Goal: Task Accomplishment & Management: Manage account settings

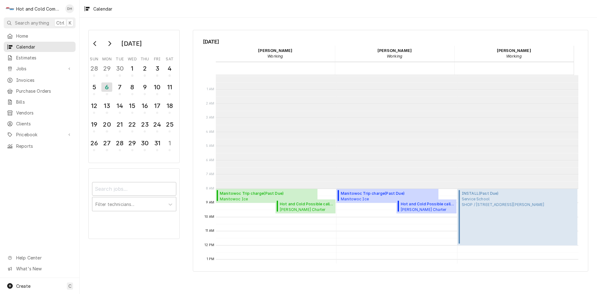
scroll to position [113, 0]
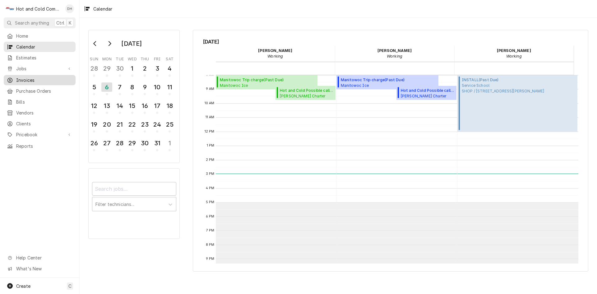
click at [21, 77] on span "Invoices" at bounding box center [44, 80] width 56 height 7
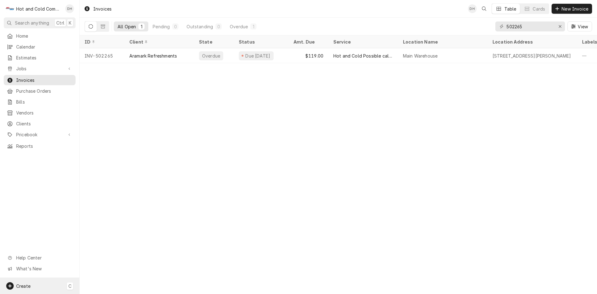
click at [26, 285] on span "Create" at bounding box center [23, 285] width 14 height 5
click at [98, 222] on div "Job" at bounding box center [116, 221] width 42 height 7
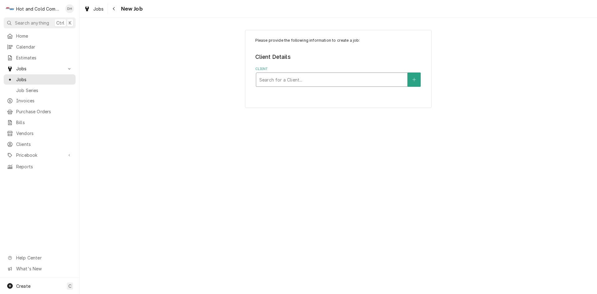
click at [360, 85] on div "Client" at bounding box center [331, 79] width 145 height 11
type input "Greysto"
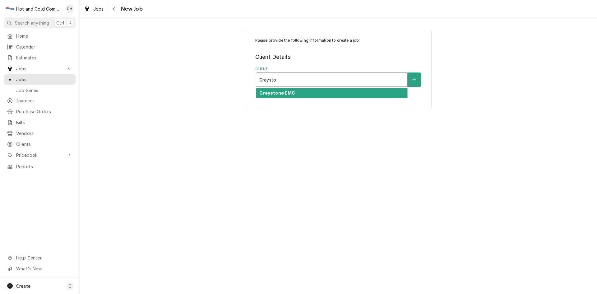
click at [279, 95] on strong "Greystone EMC" at bounding box center [277, 92] width 36 height 5
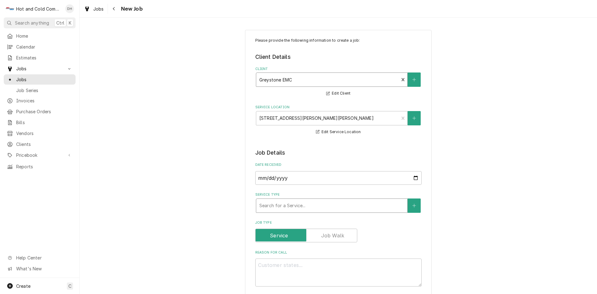
click at [379, 205] on div "Service Type" at bounding box center [331, 205] width 145 height 11
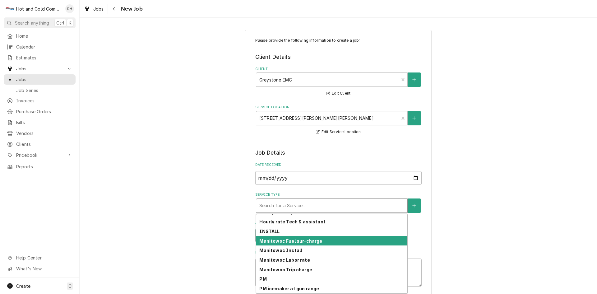
scroll to position [175, 0]
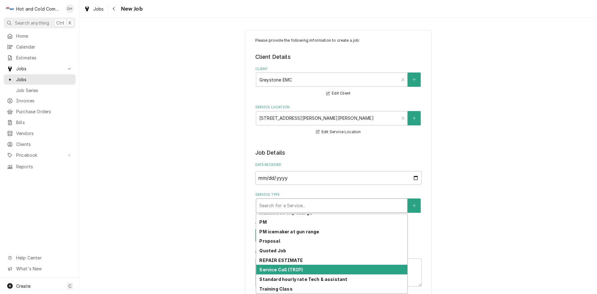
click at [359, 268] on div "Service Call (TRIP)" at bounding box center [331, 270] width 151 height 10
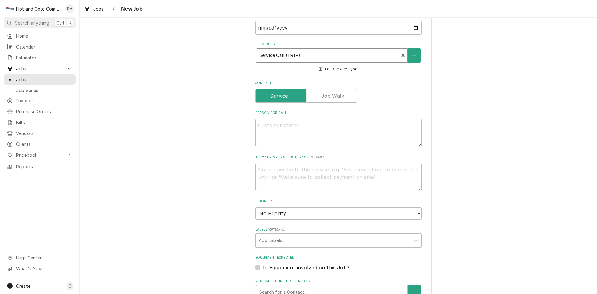
scroll to position [207, 0]
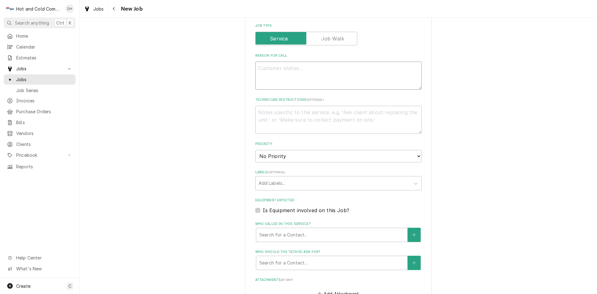
click at [307, 64] on textarea "Reason For Call" at bounding box center [338, 76] width 166 height 28
type textarea "x"
type textarea "W"
type textarea "x"
type textarea "Wa"
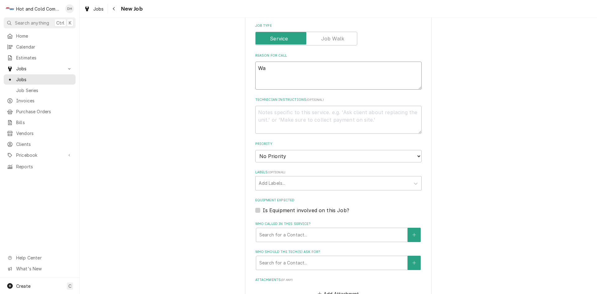
type textarea "x"
type textarea "Wal"
type textarea "x"
type textarea "Walk"
type textarea "x"
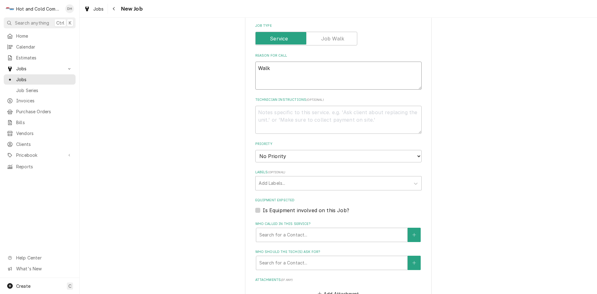
type textarea "Walk"
type textarea "x"
type textarea "Walk i"
type textarea "x"
type textarea "Walk in"
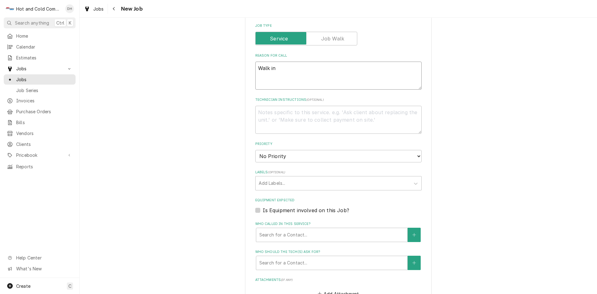
type textarea "x"
type textarea "Walk in"
type textarea "x"
type textarea "Walk in f"
type textarea "x"
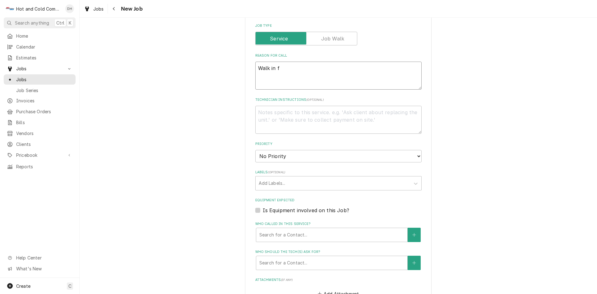
type textarea "Walk in fr"
type textarea "x"
type textarea "Walk in fre"
type textarea "x"
type textarea "Walk in free"
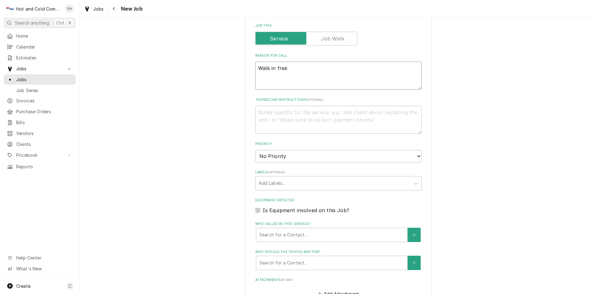
type textarea "x"
type textarea "Walk in freez"
type textarea "x"
type textarea "Walk in freeze"
type textarea "x"
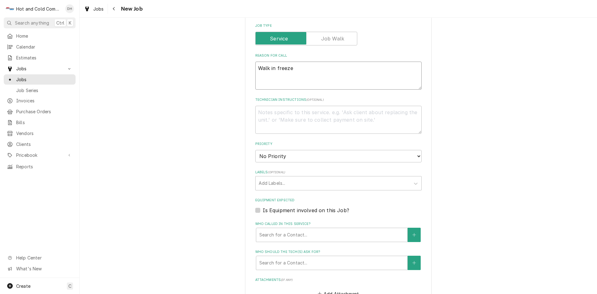
type textarea "Walk in freezer"
type textarea "x"
type textarea "Walk in freezer"
type textarea "x"
type textarea "Walk in freezer a"
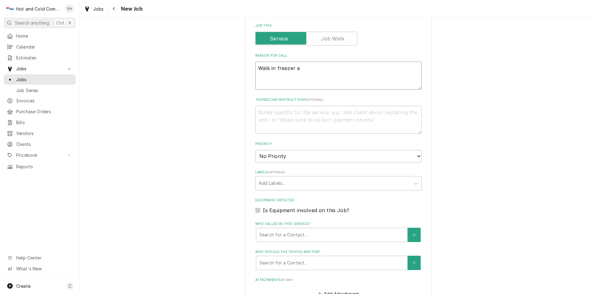
type textarea "x"
type textarea "Walk in freezer at"
type textarea "x"
type textarea "Walk in freezer at"
type textarea "x"
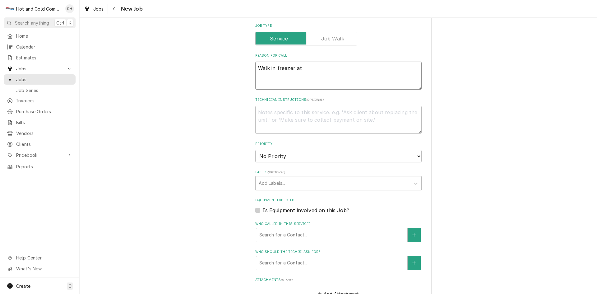
type textarea "Walk in freezer at 2"
type textarea "x"
type textarea "Walk in freezer at 27"
type textarea "x"
type textarea "Walk in freezer at 27"
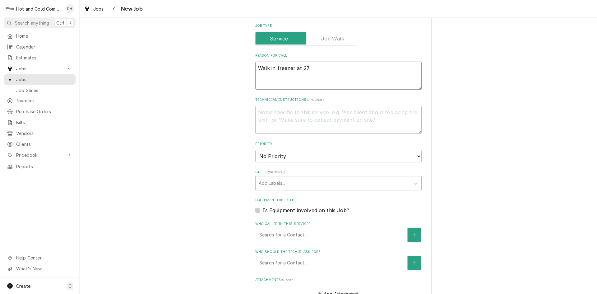
type textarea "x"
type textarea "Walk in freezer at 27 d"
type textarea "x"
type textarea "Walk in freezer at 27 de"
type textarea "x"
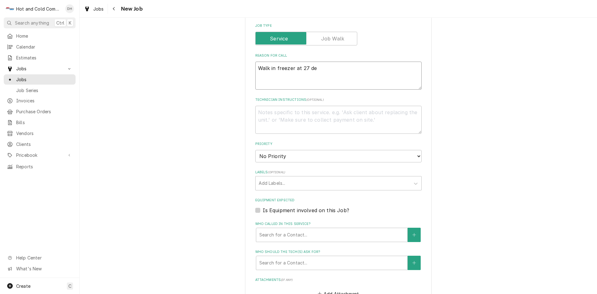
type textarea "Walk in freezer at 27 deg"
type textarea "x"
type textarea "Walk in freezer at 27 degr"
type textarea "x"
type textarea "Walk in freezer at 27 degre"
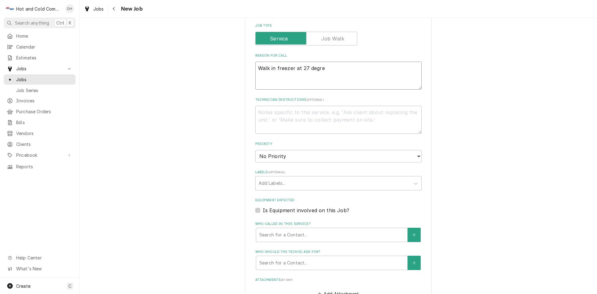
type textarea "x"
type textarea "Walk in freezer at 27 degree"
type textarea "x"
type textarea "Walk in freezer at 27 degrees"
type textarea "x"
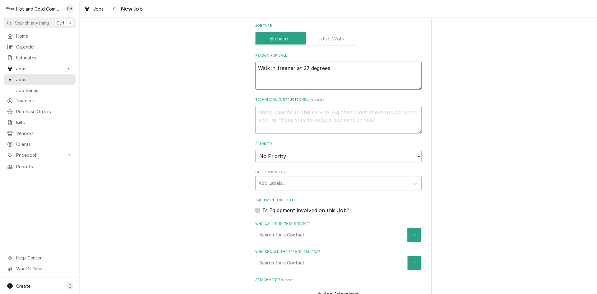
type textarea "Walk in freezer at 27 degrees"
click at [307, 233] on div "Who called in this service?" at bounding box center [331, 234] width 145 height 11
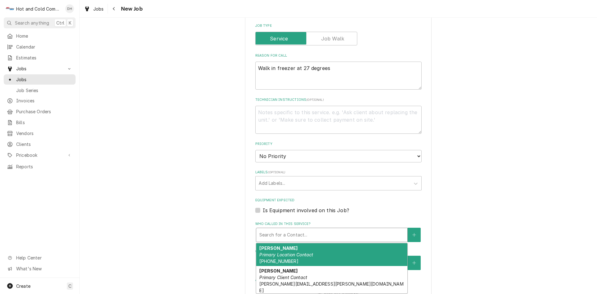
click at [327, 252] on div "Chris Primary Location Contact (678) 873-3000" at bounding box center [331, 254] width 151 height 23
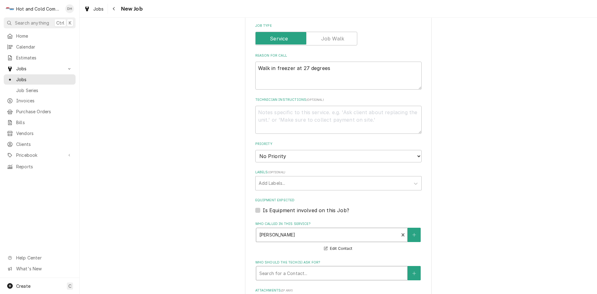
click at [338, 270] on div "Who should the tech(s) ask for?" at bounding box center [331, 272] width 145 height 11
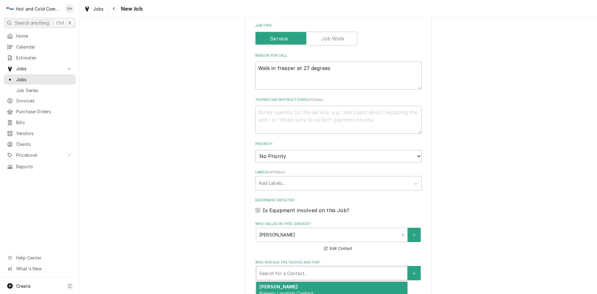
click at [307, 284] on div "Chris Primary Location Contact (678) 873-3000" at bounding box center [331, 293] width 151 height 23
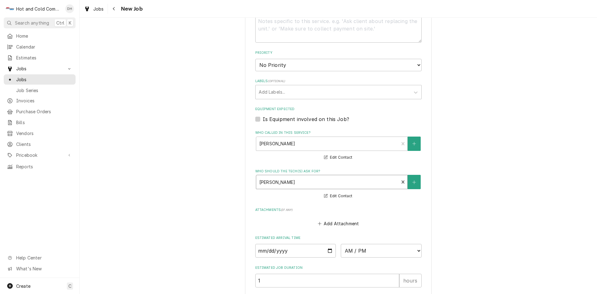
scroll to position [311, 0]
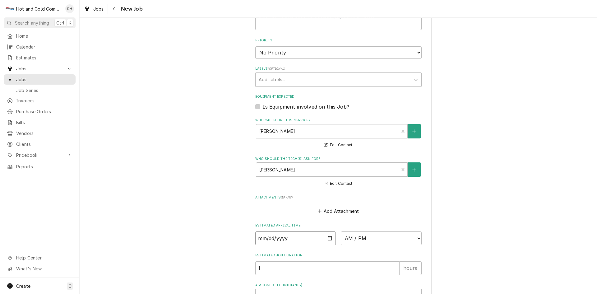
click at [330, 237] on input "Date" at bounding box center [295, 238] width 81 height 14
type textarea "x"
type input "2025-10-07"
type textarea "x"
click at [416, 238] on select "AM / PM 6:00 AM 6:15 AM 6:30 AM 6:45 AM 7:00 AM 7:15 AM 7:30 AM 7:45 AM 8:00 AM…" at bounding box center [381, 238] width 81 height 14
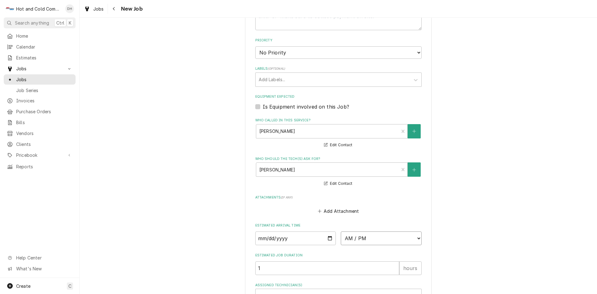
select select "10:45:00"
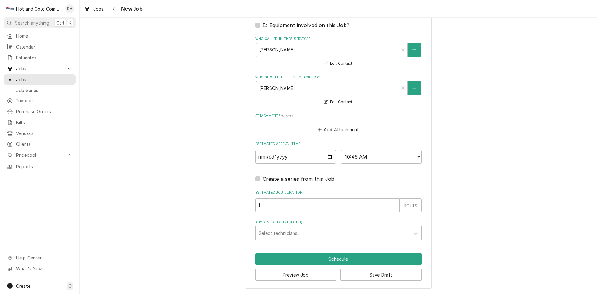
drag, startPoint x: 330, startPoint y: 230, endPoint x: 322, endPoint y: 225, distance: 10.3
click at [328, 231] on div "Assigned Technician(s)" at bounding box center [333, 232] width 148 height 11
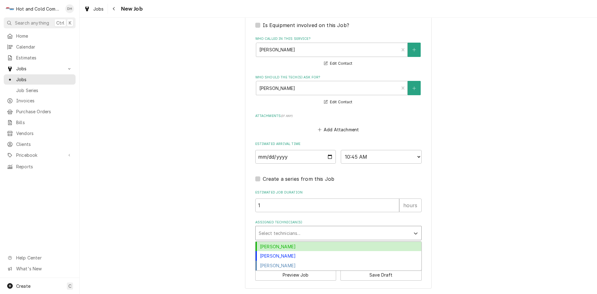
click at [288, 246] on div "Daryl Harris" at bounding box center [339, 247] width 166 height 10
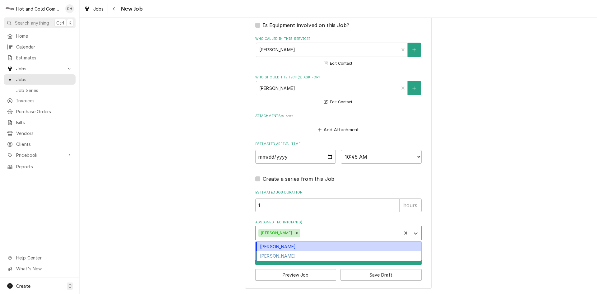
click at [309, 232] on div "Assigned Technician(s)" at bounding box center [349, 232] width 97 height 11
drag, startPoint x: 288, startPoint y: 246, endPoint x: 293, endPoint y: 244, distance: 5.0
click at [290, 246] on div "David Harris" at bounding box center [339, 247] width 166 height 10
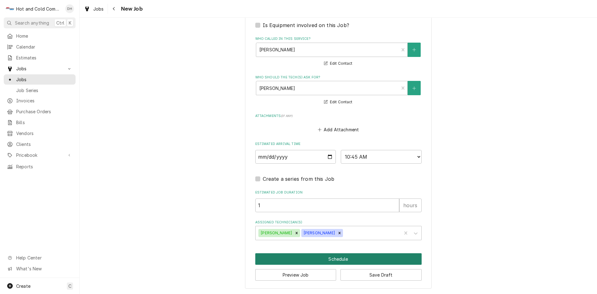
drag, startPoint x: 348, startPoint y: 258, endPoint x: 370, endPoint y: 252, distance: 23.6
click at [348, 258] on button "Schedule" at bounding box center [338, 259] width 166 height 12
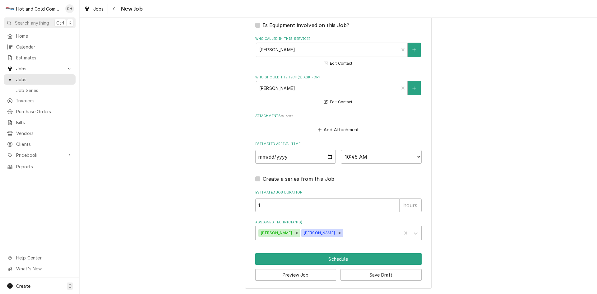
scroll to position [387, 0]
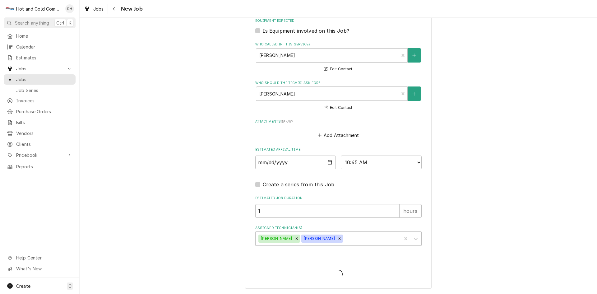
type textarea "x"
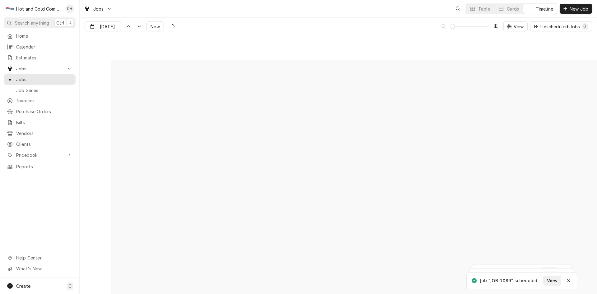
scroll to position [4872, 0]
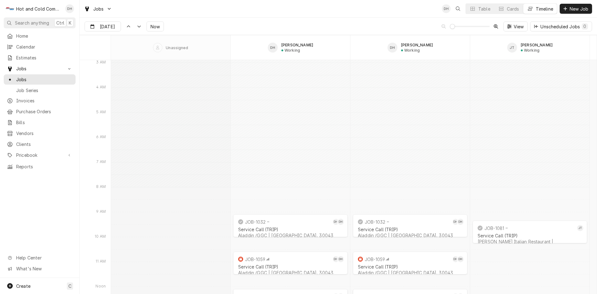
click at [70, 10] on div "Daryl Harris's Avatar" at bounding box center [69, 8] width 9 height 9
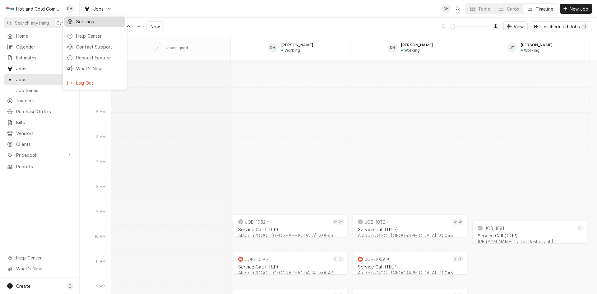
click at [88, 22] on div "Settings" at bounding box center [99, 21] width 47 height 7
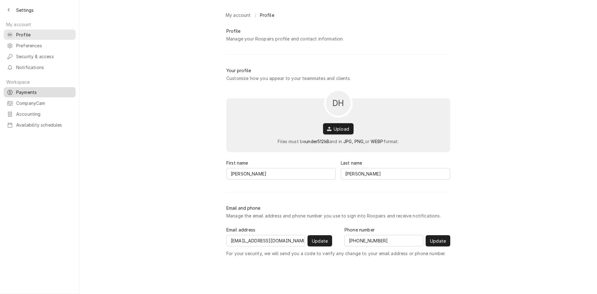
click at [23, 89] on span "Payments" at bounding box center [44, 92] width 56 height 7
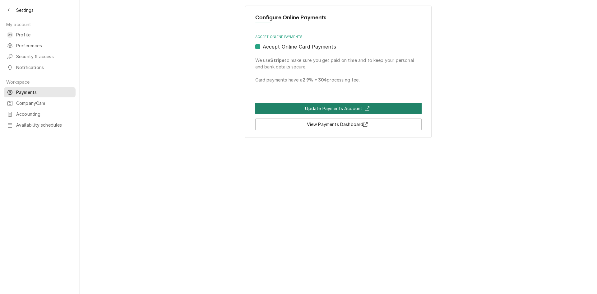
click at [351, 110] on link "Update Payments Account" at bounding box center [338, 109] width 166 height 12
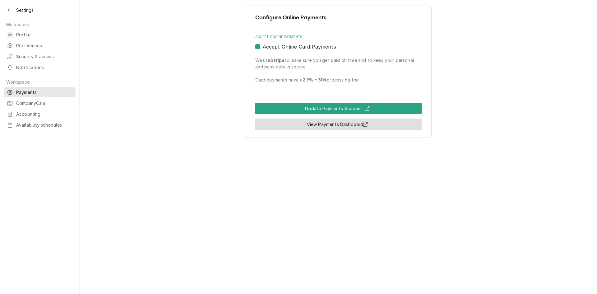
click at [360, 125] on link "View Payments Dashboard" at bounding box center [338, 124] width 166 height 12
click at [8, 7] on div "Back to previous page" at bounding box center [9, 10] width 6 height 6
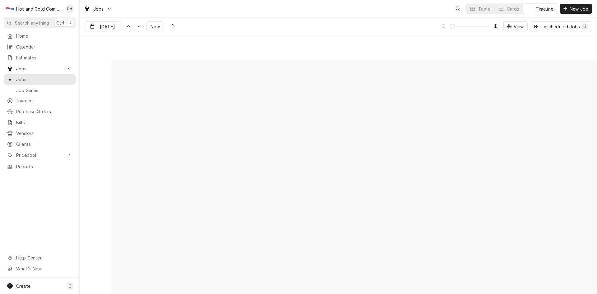
scroll to position [4872, 0]
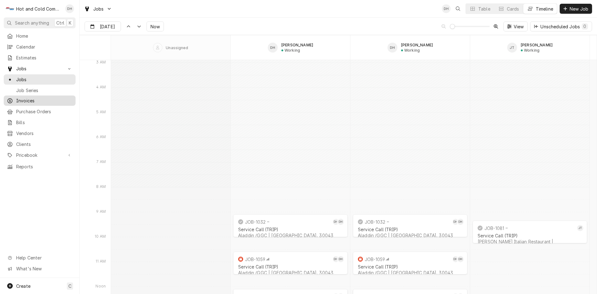
click at [37, 97] on span "Invoices" at bounding box center [44, 100] width 56 height 7
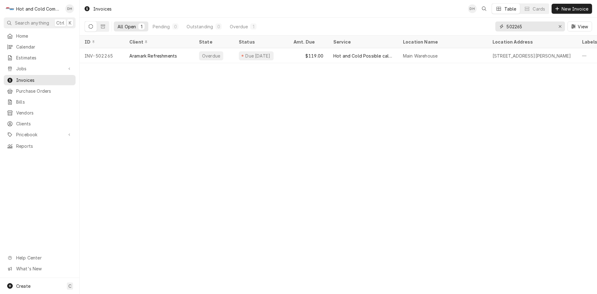
click at [537, 27] on input "502265" at bounding box center [529, 26] width 47 height 10
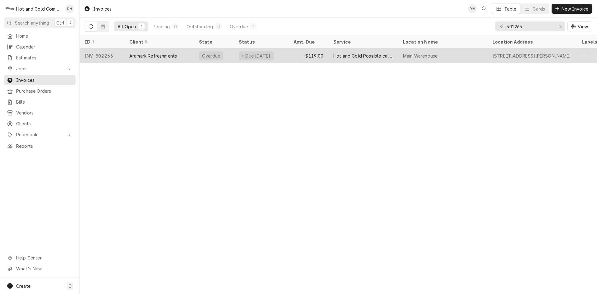
click at [290, 55] on div "$119.00" at bounding box center [308, 55] width 40 height 15
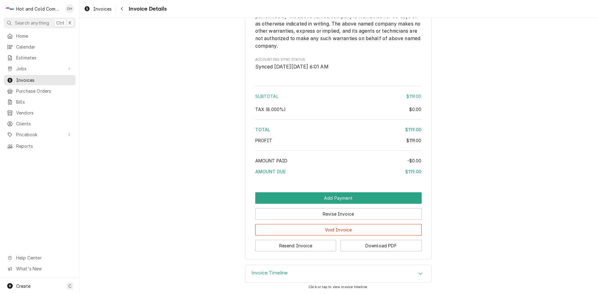
scroll to position [619, 0]
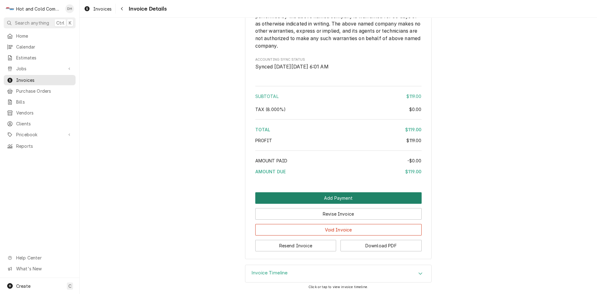
click at [339, 198] on button "Add Payment" at bounding box center [338, 198] width 166 height 12
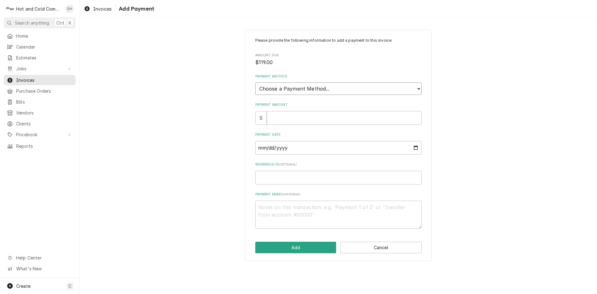
drag, startPoint x: 346, startPoint y: 85, endPoint x: 339, endPoint y: 81, distance: 8.7
click at [346, 85] on select "Choose a Payment Method... Cash Check Credit/Debit Card ACH/eCheck Other" at bounding box center [338, 88] width 166 height 12
select select "3"
click at [255, 82] on select "Choose a Payment Method... Cash Check Credit/Debit Card ACH/eCheck Other" at bounding box center [338, 88] width 166 height 12
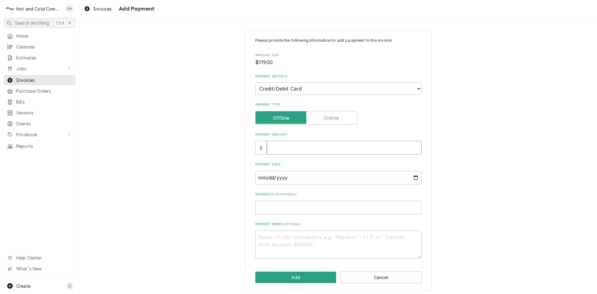
click at [286, 147] on input "Payment Amount" at bounding box center [344, 148] width 155 height 14
type textarea "x"
type input "1"
type textarea "x"
type input "11"
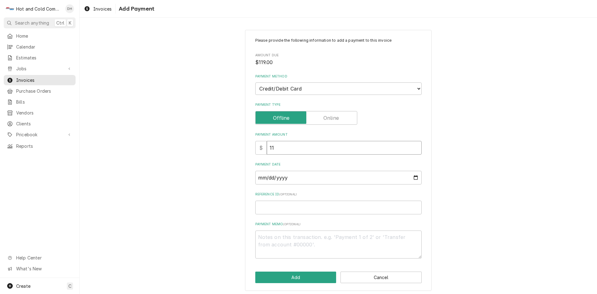
type textarea "x"
type input "119"
type textarea "x"
type input "119.0"
type textarea "x"
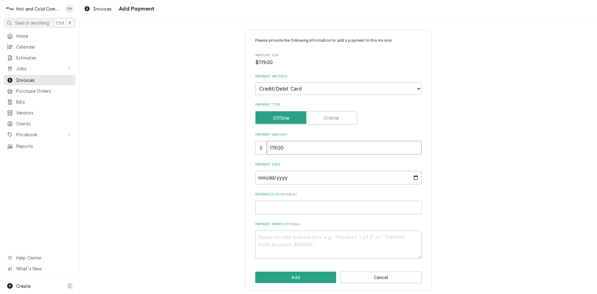
type input "119.00"
click at [412, 178] on input "Payment Date" at bounding box center [338, 178] width 166 height 14
type input "2025-10-06"
click at [268, 205] on input "Reference ID ( optional )" at bounding box center [338, 208] width 166 height 14
paste input "pm_1SFJgrRWphXUs9NeozdEVwEd"
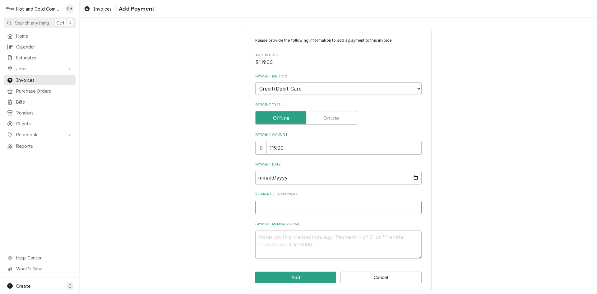
type textarea "x"
type input "pm_1SFJgrRWphXUs9NeozdEVwEd"
click at [293, 277] on button "Add" at bounding box center [295, 277] width 81 height 12
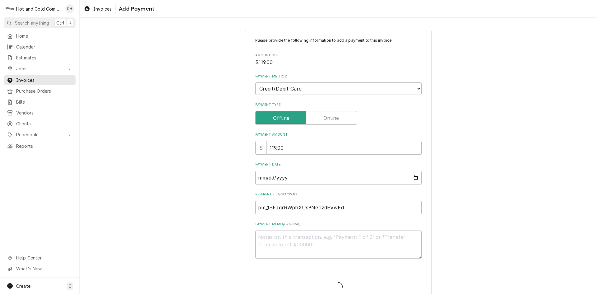
type textarea "x"
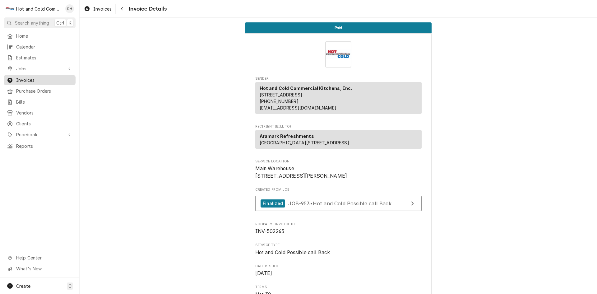
click at [26, 77] on span "Invoices" at bounding box center [44, 80] width 56 height 7
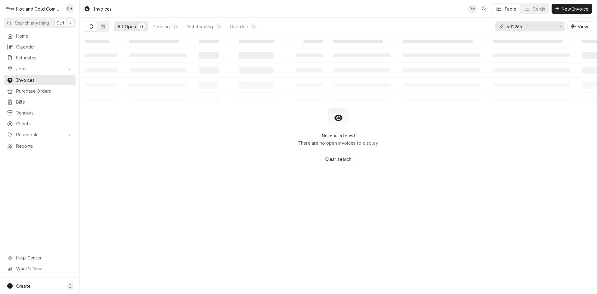
click at [543, 25] on input "502265" at bounding box center [529, 26] width 47 height 10
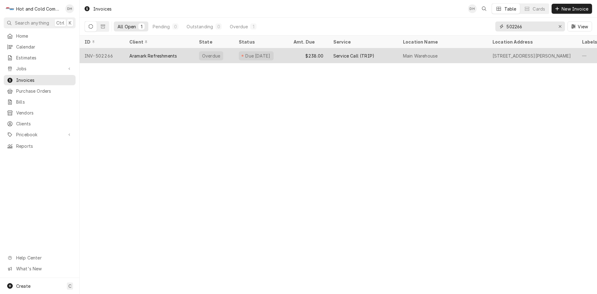
type input "502266"
click at [292, 53] on div "$238.00" at bounding box center [308, 55] width 40 height 15
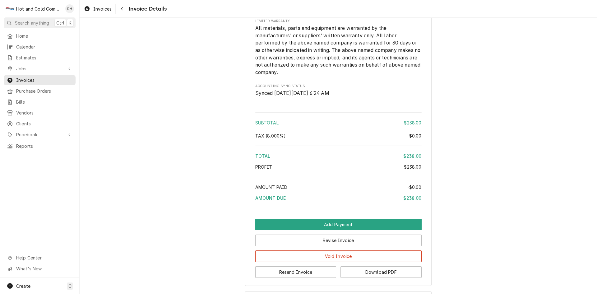
scroll to position [760, 0]
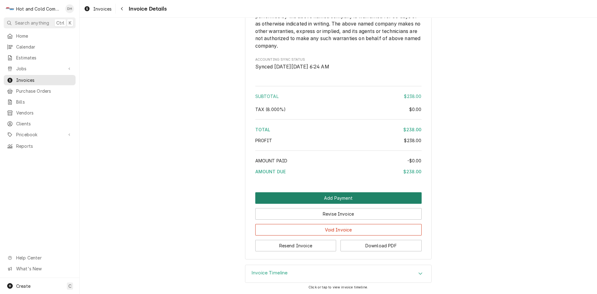
click at [322, 199] on button "Add Payment" at bounding box center [338, 198] width 166 height 12
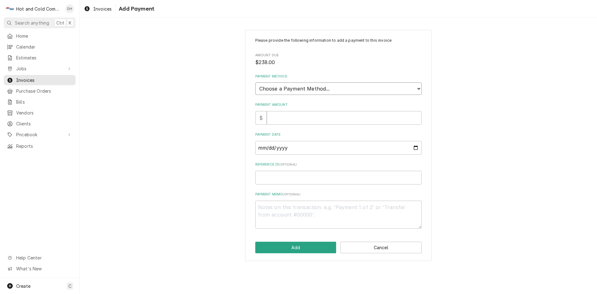
click at [319, 85] on select "Choose a Payment Method... Cash Check Credit/Debit Card ACH/eCheck Other" at bounding box center [338, 88] width 166 height 12
select select "3"
click at [255, 82] on select "Choose a Payment Method... Cash Check Credit/Debit Card ACH/eCheck Other" at bounding box center [338, 88] width 166 height 12
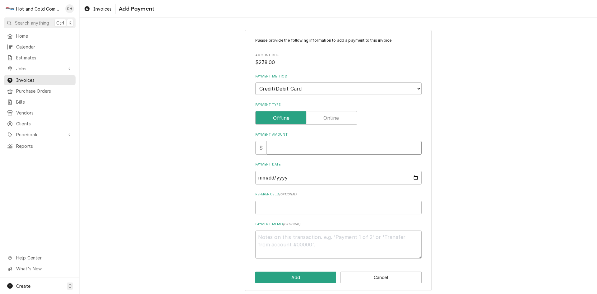
click at [296, 153] on input "Payment Amount" at bounding box center [344, 148] width 155 height 14
type textarea "x"
type input "2"
type textarea "x"
type input "23"
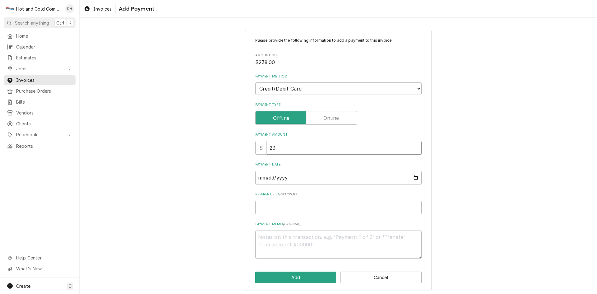
type textarea "x"
type input "238"
type textarea "x"
type input "238.0"
type textarea "x"
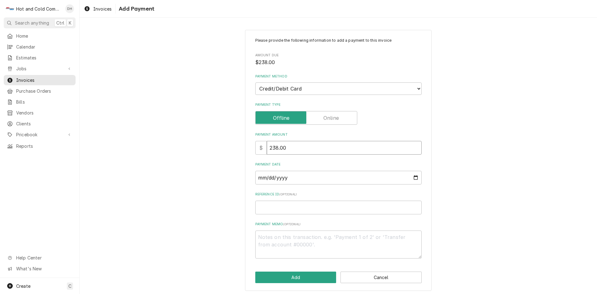
type input "238.00"
click at [411, 177] on input "Payment Date" at bounding box center [338, 178] width 166 height 14
type textarea "x"
type input "[DATE]"
click at [272, 208] on input "Reference ID ( optional )" at bounding box center [338, 208] width 166 height 14
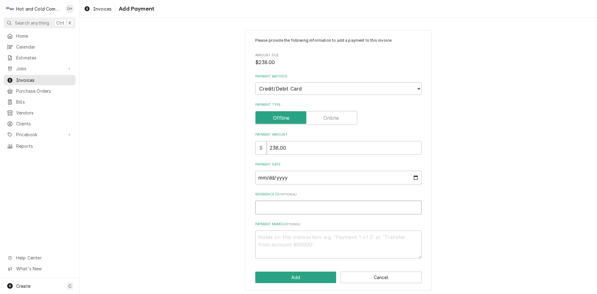
paste input "pm_1SFJgrRWphXUs9NeozdEVwEd"
type textarea "x"
type input "pm_1SFJgrRWphXUs9NeozdEVwEd"
click at [298, 278] on button "Add" at bounding box center [295, 277] width 81 height 12
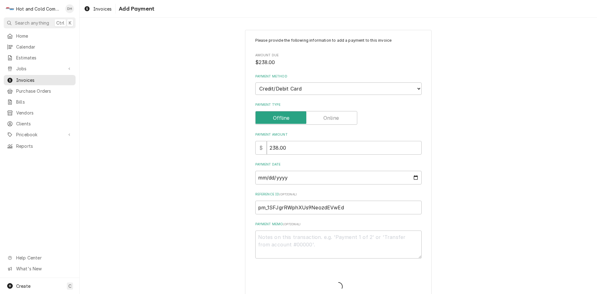
type textarea "x"
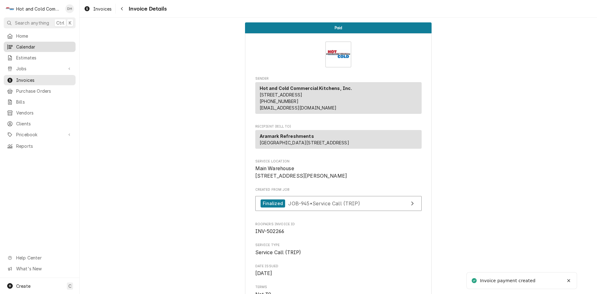
click at [43, 45] on span "Calendar" at bounding box center [44, 47] width 56 height 7
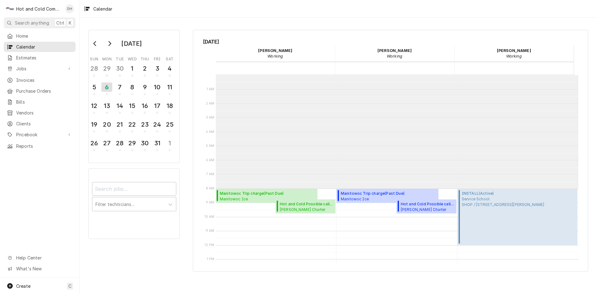
scroll to position [113, 0]
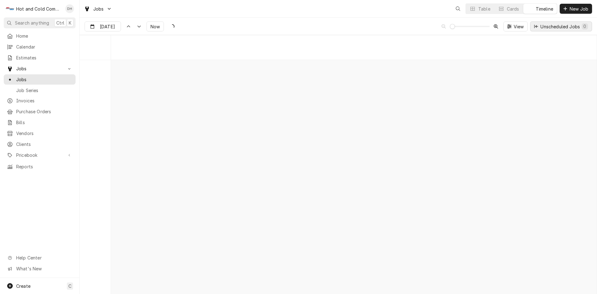
scroll to position [4872, 0]
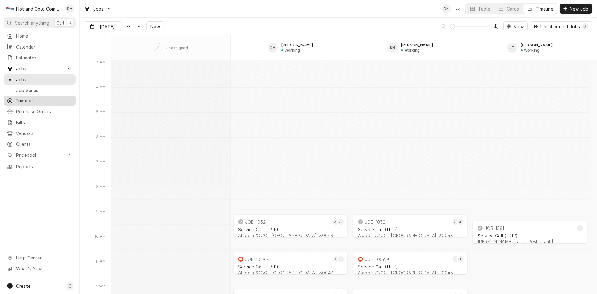
click at [37, 97] on span "Invoices" at bounding box center [44, 100] width 56 height 7
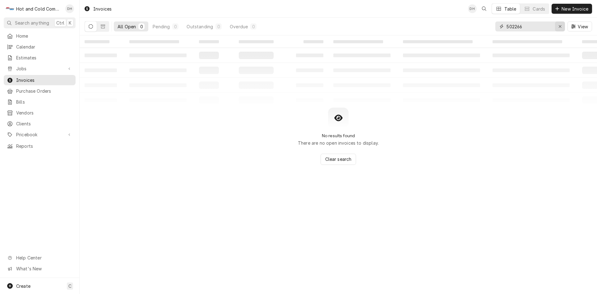
click at [560, 28] on icon "Erase input" at bounding box center [559, 26] width 3 height 4
type input "502019"
click at [100, 27] on button "Dynamic Content Wrapper" at bounding box center [103, 26] width 12 height 10
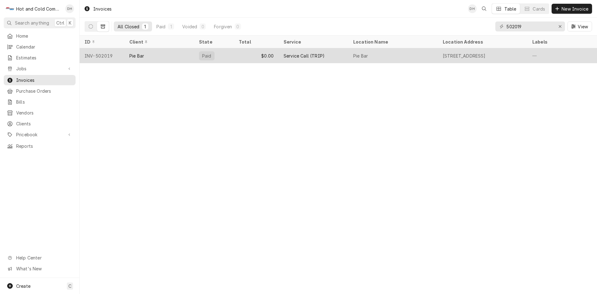
click at [347, 57] on div "Service Call (TRIP)" at bounding box center [314, 55] width 70 height 15
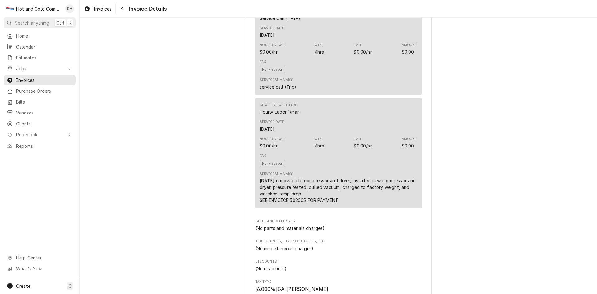
scroll to position [362, 0]
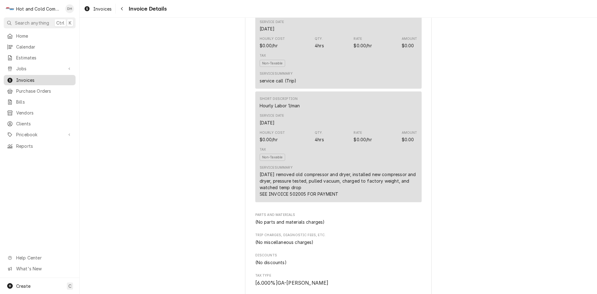
click at [25, 79] on span "Invoices" at bounding box center [44, 80] width 56 height 7
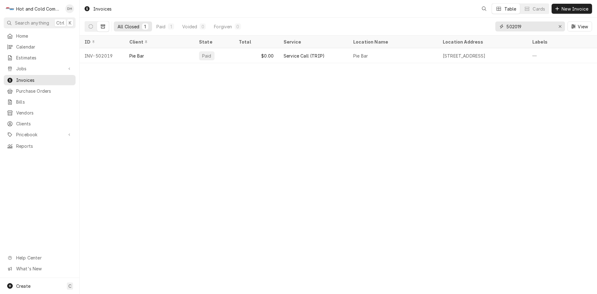
click at [538, 29] on input "502019" at bounding box center [529, 26] width 47 height 10
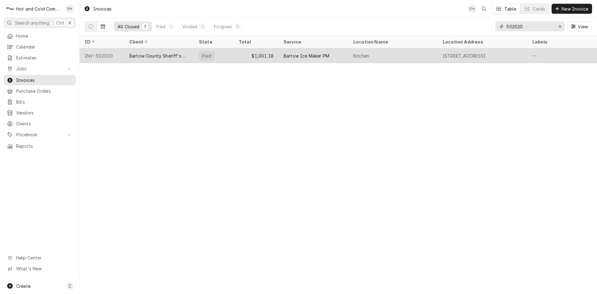
type input "502020"
click at [243, 57] on div "$1,001.18" at bounding box center [256, 55] width 45 height 15
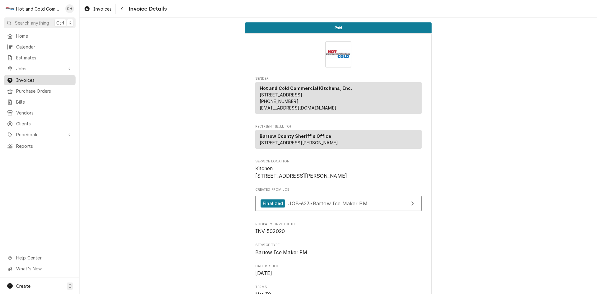
click at [31, 78] on span "Invoices" at bounding box center [44, 80] width 56 height 7
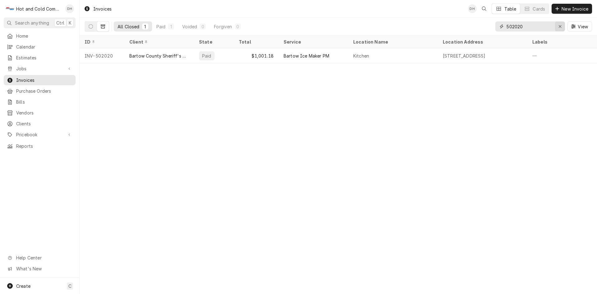
click at [562, 26] on div "Erase input" at bounding box center [560, 26] width 6 height 6
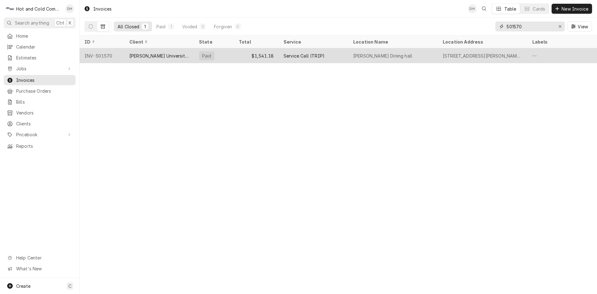
type input "501570"
click at [347, 61] on div "Service Call (TRIP)" at bounding box center [314, 55] width 70 height 15
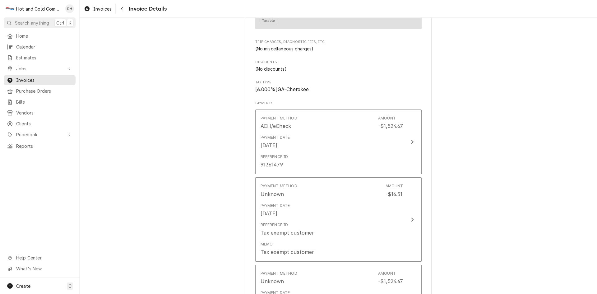
scroll to position [104, 0]
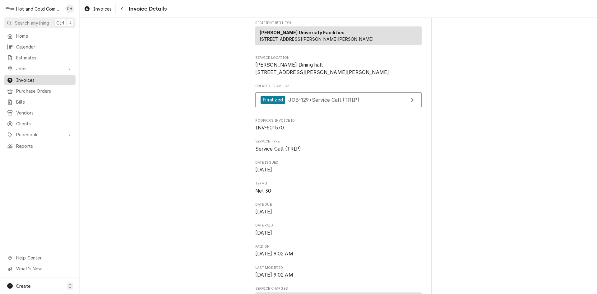
click at [56, 77] on span "Invoices" at bounding box center [44, 80] width 56 height 7
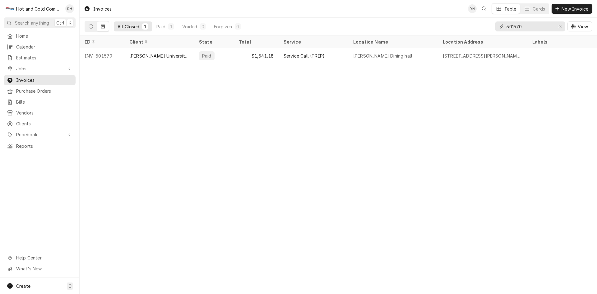
click at [528, 25] on input "501570" at bounding box center [529, 26] width 47 height 10
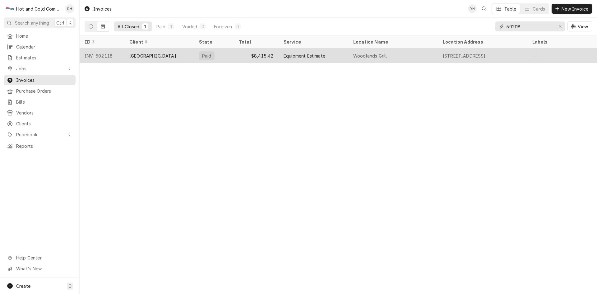
type input "502118"
click at [341, 53] on div "Equipment Estimate" at bounding box center [314, 55] width 70 height 15
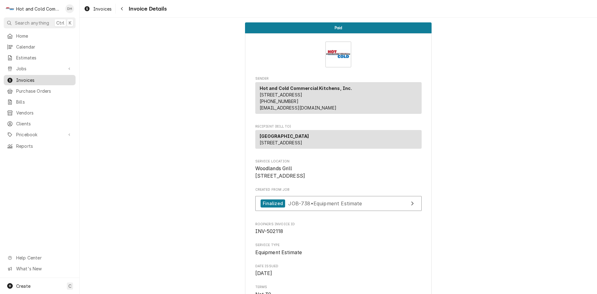
click at [44, 78] on span "Invoices" at bounding box center [44, 80] width 56 height 7
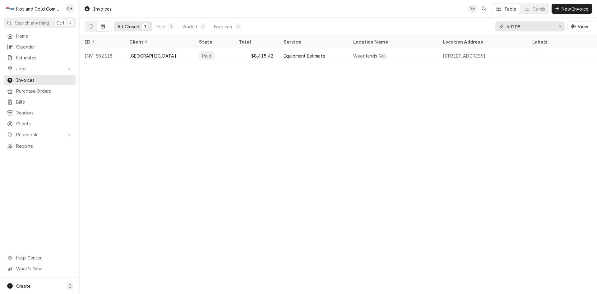
click at [544, 24] on input "502118" at bounding box center [529, 26] width 47 height 10
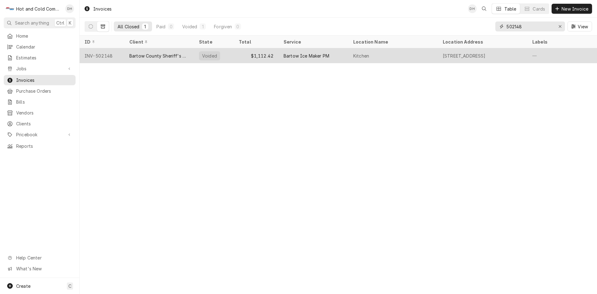
type input "502148"
click at [344, 56] on div "Bartow Ice Maker PM" at bounding box center [314, 55] width 70 height 15
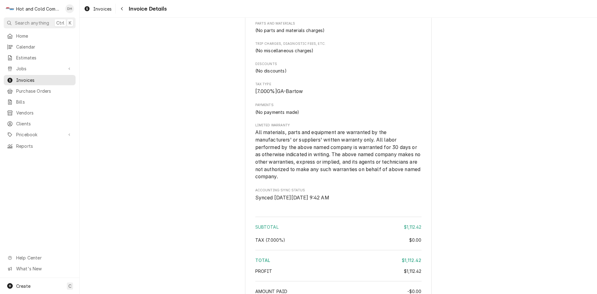
scroll to position [379, 0]
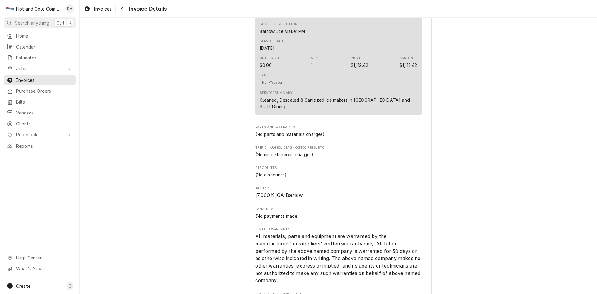
click at [362, 109] on div "Service Summary Cleaned, Descaled & Sanitized ice makers in kitchen Hallway and…" at bounding box center [339, 99] width 158 height 19
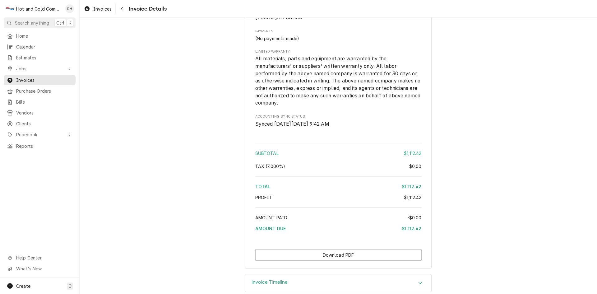
scroll to position [586, 0]
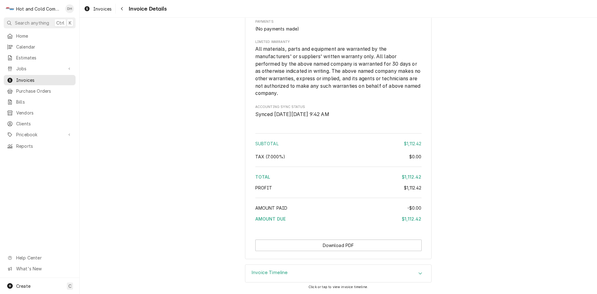
click at [418, 274] on icon "Accordion Header" at bounding box center [420, 273] width 4 height 5
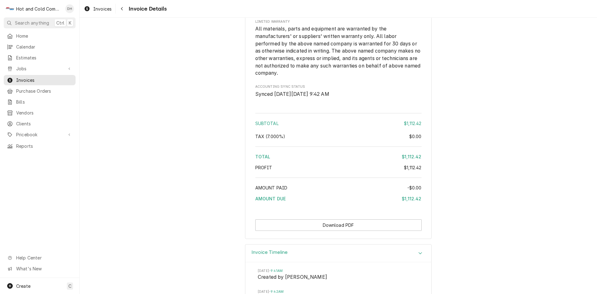
scroll to position [665, 0]
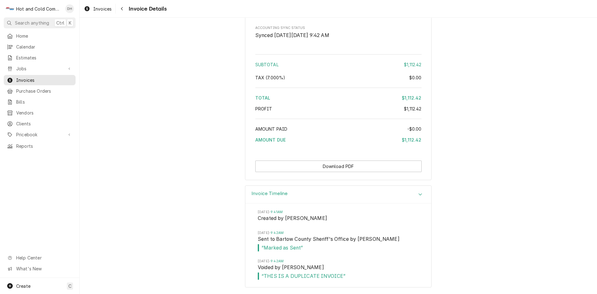
click at [413, 98] on div "$1,112.42" at bounding box center [412, 98] width 20 height 7
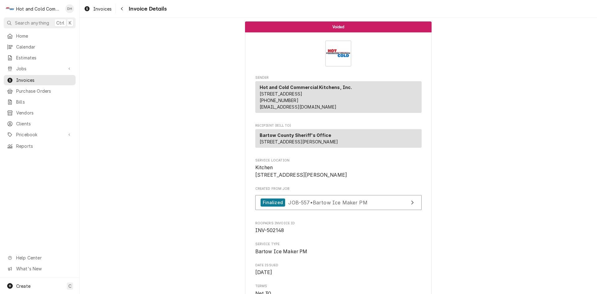
scroll to position [0, 0]
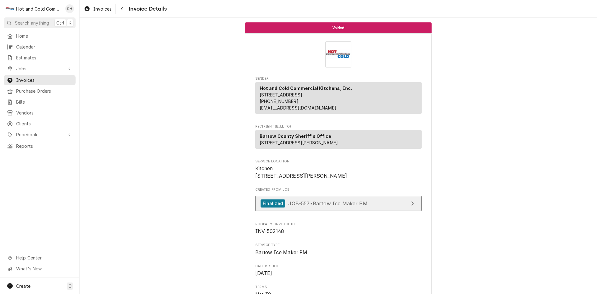
click at [358, 206] on span "JOB-557 • Bartow Ice Maker PM" at bounding box center [327, 203] width 79 height 6
click at [39, 77] on span "Invoices" at bounding box center [44, 80] width 56 height 7
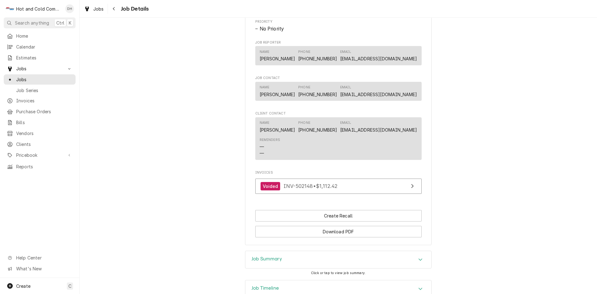
scroll to position [404, 0]
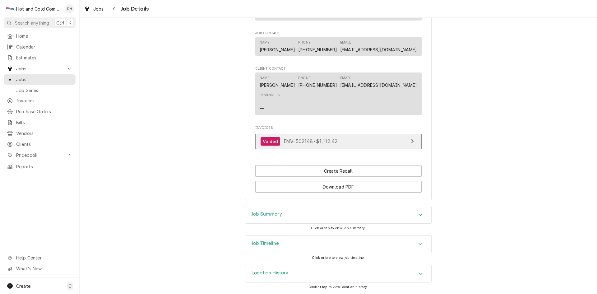
click at [379, 142] on link "Voided INV-502148 • $1,112.42" at bounding box center [338, 141] width 166 height 15
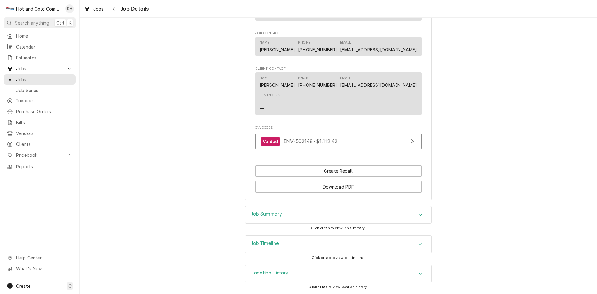
click at [296, 214] on div "Job Summary" at bounding box center [338, 214] width 186 height 17
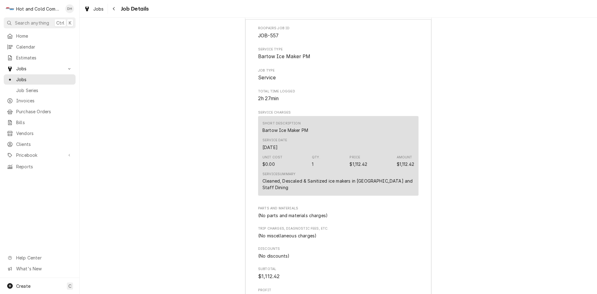
scroll to position [612, 0]
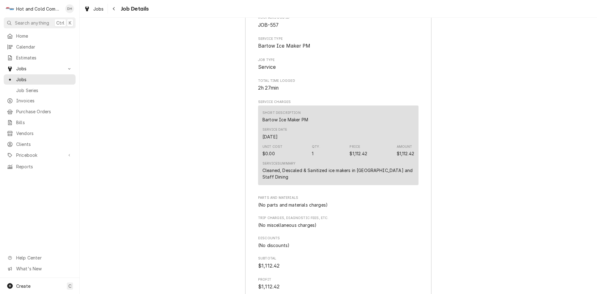
click at [371, 136] on div "Service Date Nov 20, 2024" at bounding box center [338, 133] width 152 height 17
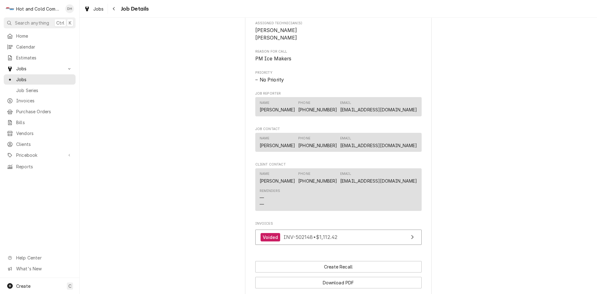
scroll to position [405, 0]
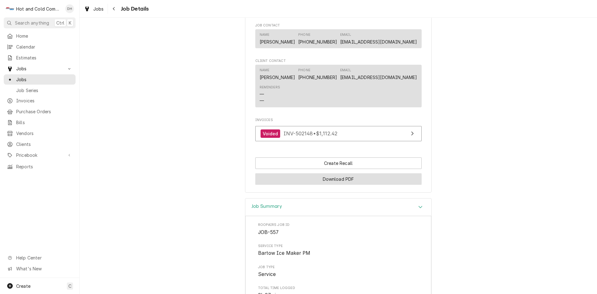
click at [316, 185] on button "Download PDF" at bounding box center [338, 179] width 166 height 12
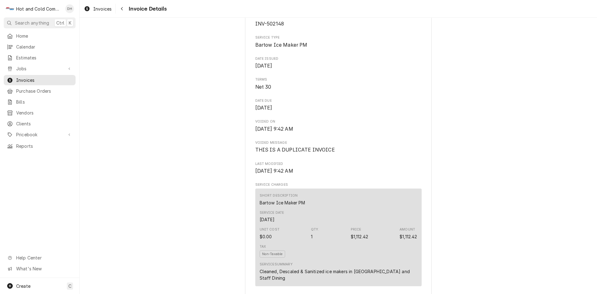
scroll to position [311, 0]
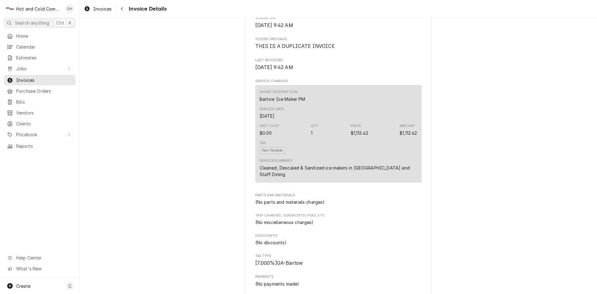
click at [372, 156] on div "Tax Non-Taxable" at bounding box center [339, 147] width 158 height 18
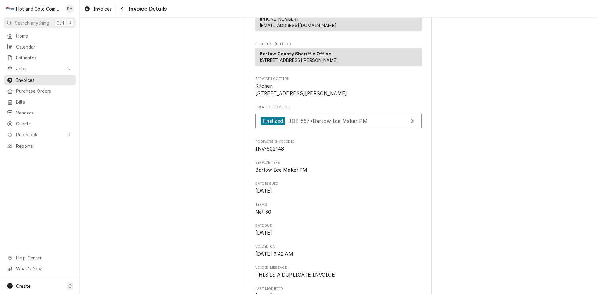
scroll to position [68, 0]
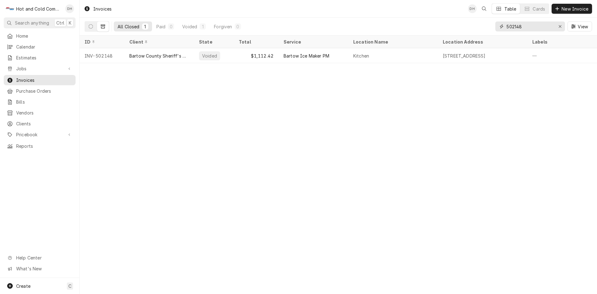
click at [540, 26] on input "502148" at bounding box center [529, 26] width 47 height 10
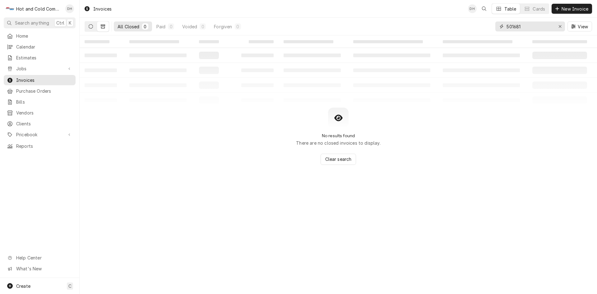
type input "501681"
click at [90, 25] on icon "Dynamic Content Wrapper" at bounding box center [91, 26] width 4 height 4
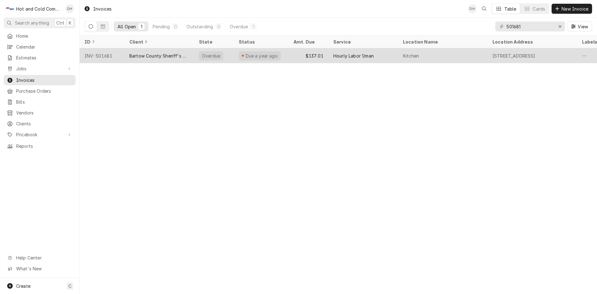
click at [290, 56] on div "$137.01" at bounding box center [308, 55] width 40 height 15
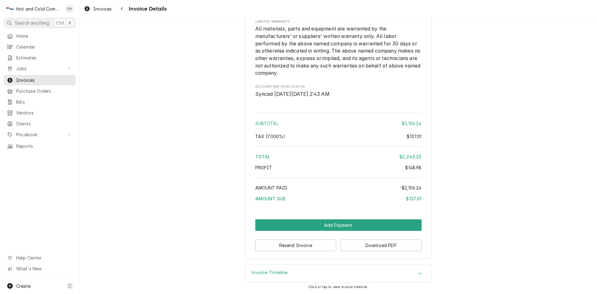
scroll to position [814, 0]
drag, startPoint x: 322, startPoint y: 223, endPoint x: 326, endPoint y: 223, distance: 3.7
click at [326, 223] on button "Add Payment" at bounding box center [338, 225] width 166 height 12
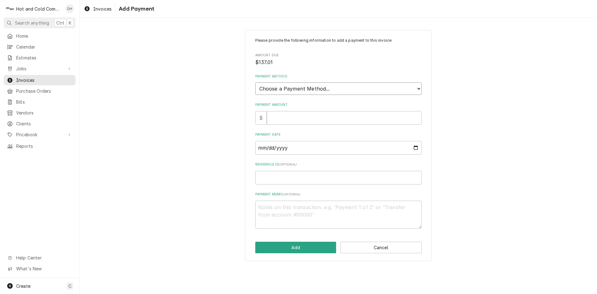
click at [340, 89] on select "Choose a Payment Method... Cash Check Credit/Debit Card ACH/eCheck Other" at bounding box center [338, 88] width 166 height 12
select select "0"
click at [255, 82] on select "Choose a Payment Method... Cash Check Credit/Debit Card ACH/eCheck Other" at bounding box center [338, 88] width 166 height 12
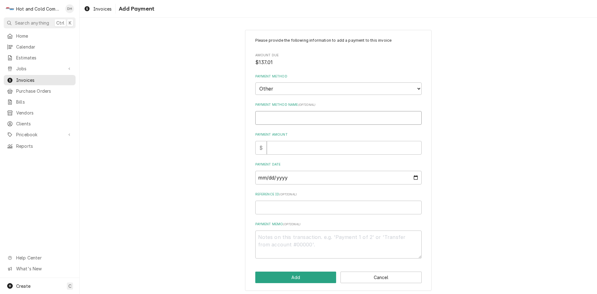
click at [338, 120] on input "Payment Method Name ( optional )" at bounding box center [338, 118] width 166 height 14
type textarea "x"
type input "r"
type textarea "x"
type input "re"
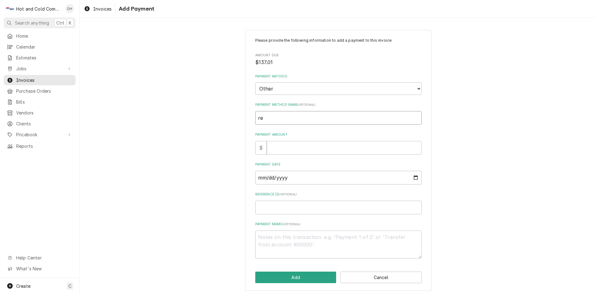
type textarea "x"
type input "rem"
type textarea "x"
type input "remo"
type textarea "x"
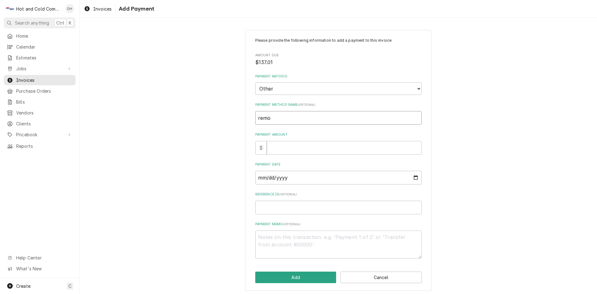
type input "remov"
type textarea "x"
type input "remove"
type textarea "x"
type input "removed"
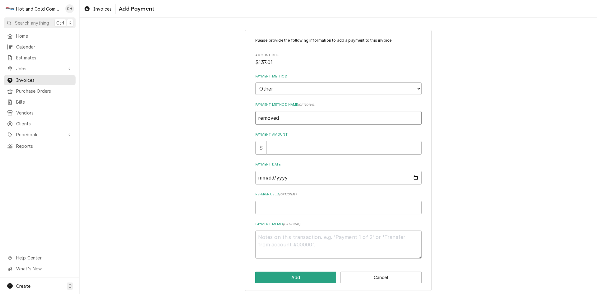
type textarea "x"
type input "removed"
type textarea "x"
type input "removed t"
type textarea "x"
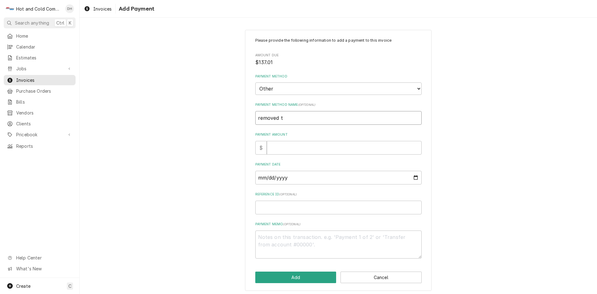
type input "removed ta"
type textarea "x"
type input "removed tax"
type textarea "x"
type input "removed taxe"
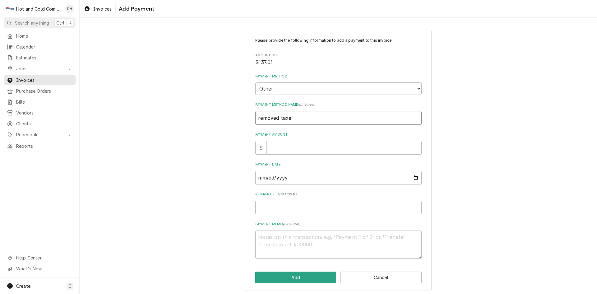
type textarea "x"
type input "removed taxes"
click at [317, 151] on input "Payment Amount" at bounding box center [344, 148] width 155 height 14
type textarea "x"
type input "1"
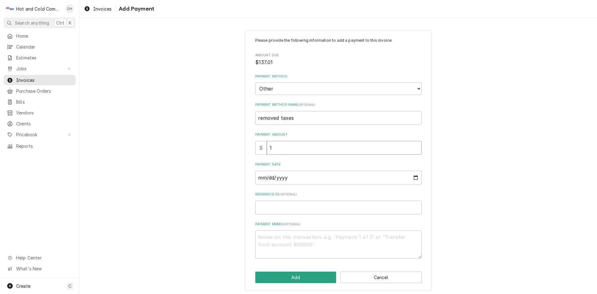
type textarea "x"
type input "13"
type textarea "x"
type input "137"
type textarea "x"
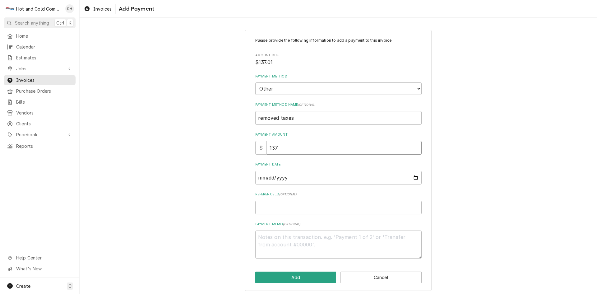
type input "137.0"
type textarea "x"
type input "137.01"
click at [413, 175] on input "Payment Date" at bounding box center [338, 178] width 166 height 14
type textarea "x"
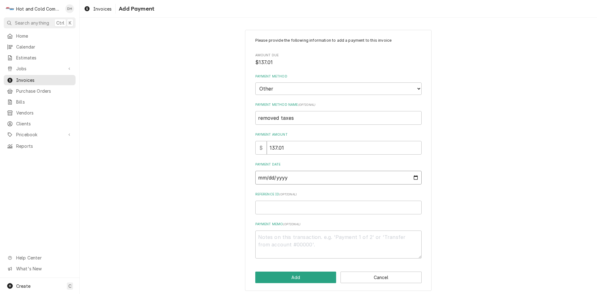
type input "2025-09-06"
type textarea "x"
type input "2025-08-06"
type textarea "x"
type input "2025-07-06"
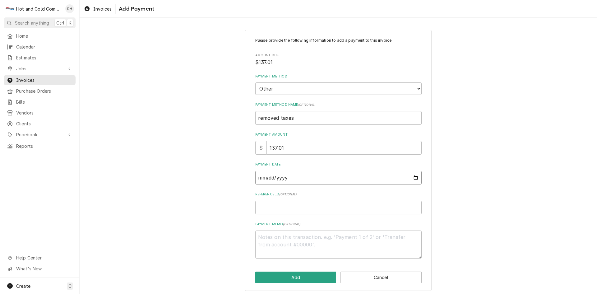
type textarea "x"
type input "2025-06-06"
type textarea "x"
type input "2025-05-06"
type textarea "x"
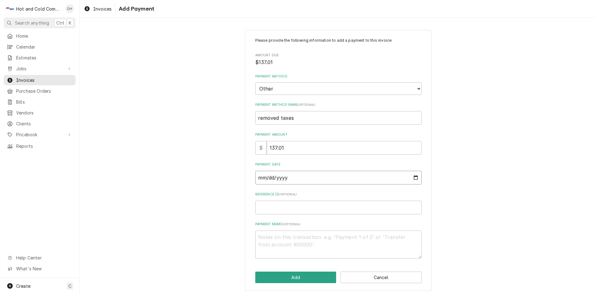
type input "2025-04-06"
type textarea "x"
type input "2025-03-06"
type textarea "x"
type input "2025-02-06"
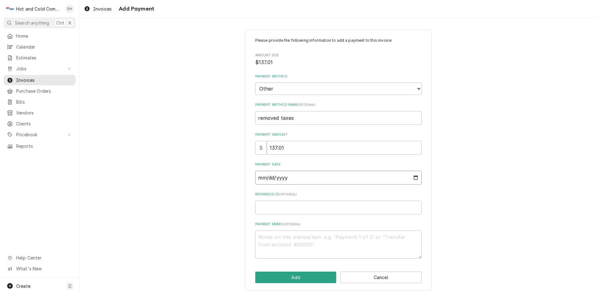
type textarea "x"
type input "2025-01-06"
type textarea "x"
type input "2024-12-06"
type textarea "x"
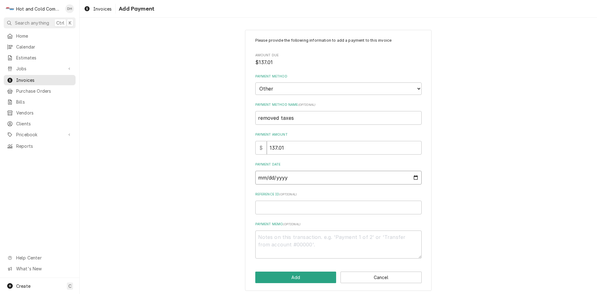
type input "2024-11-06"
type textarea "x"
type input "2024-10-06"
type textarea "x"
type input "2024-09-06"
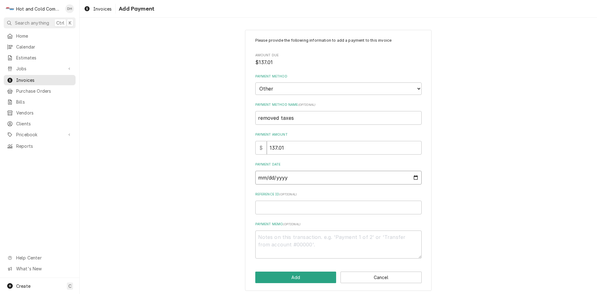
type textarea "x"
type input "2024-08-06"
type textarea "x"
type input "2024-07-06"
type textarea "x"
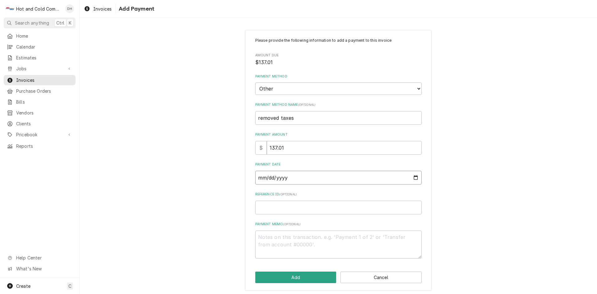
type input "2024-06-06"
type textarea "x"
type input "2024-05-06"
type textarea "x"
type input "2024-04-06"
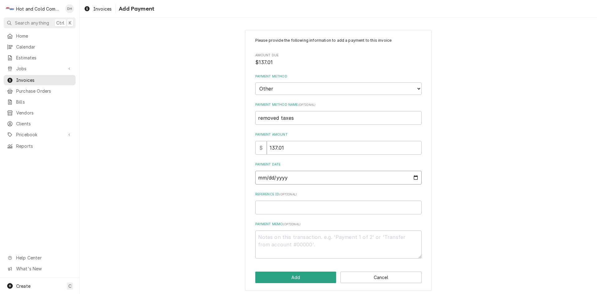
type textarea "x"
type input "2024-04-25"
click at [293, 274] on button "Add" at bounding box center [295, 277] width 81 height 12
type textarea "x"
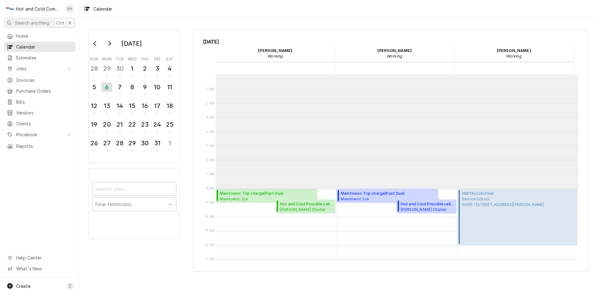
scroll to position [113, 0]
